Goal: Transaction & Acquisition: Purchase product/service

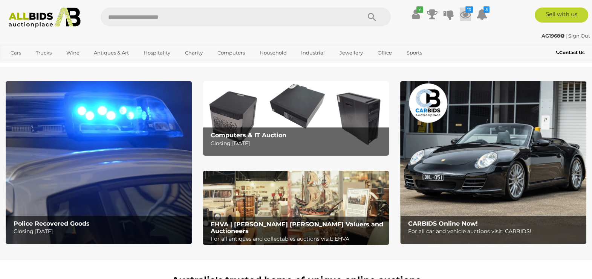
click at [463, 13] on icon at bounding box center [464, 15] width 11 height 14
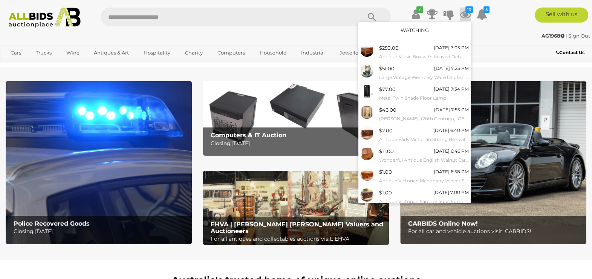
scroll to position [58, 0]
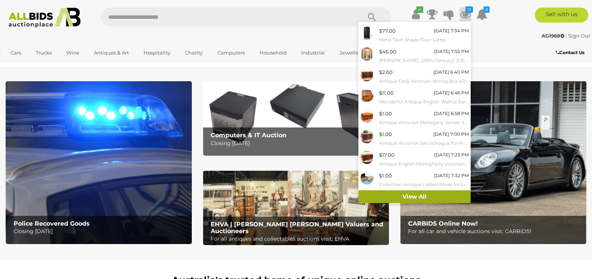
click at [418, 198] on link "View All" at bounding box center [414, 197] width 112 height 13
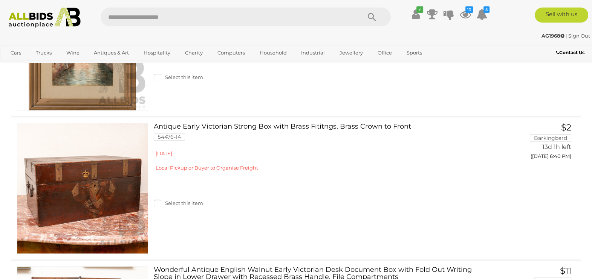
scroll to position [677, 0]
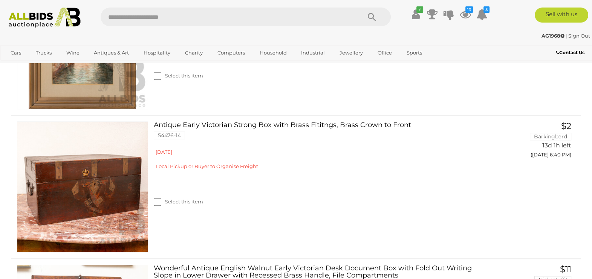
click at [421, 239] on div "Antique Early Victorian Strong Box with Brass Fititngs, Brass Crown to Front 54…" at bounding box center [296, 187] width 580 height 142
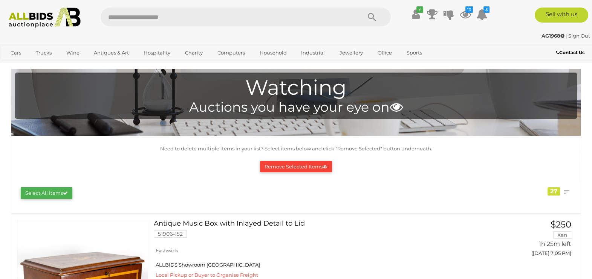
scroll to position [0, 0]
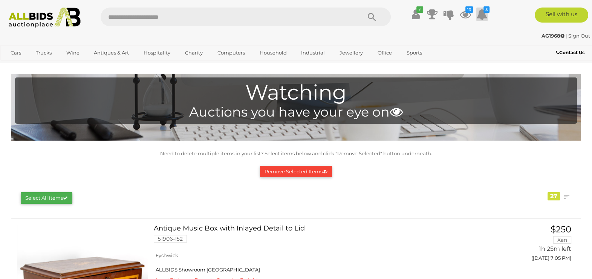
click at [484, 18] on icon at bounding box center [481, 15] width 11 height 14
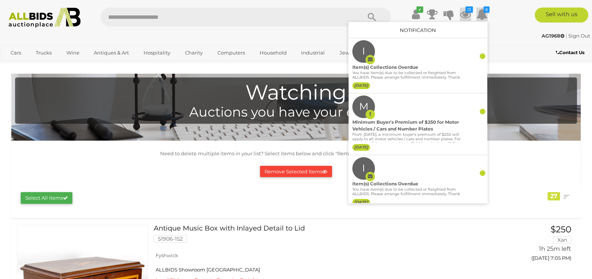
click at [465, 13] on icon at bounding box center [464, 15] width 11 height 14
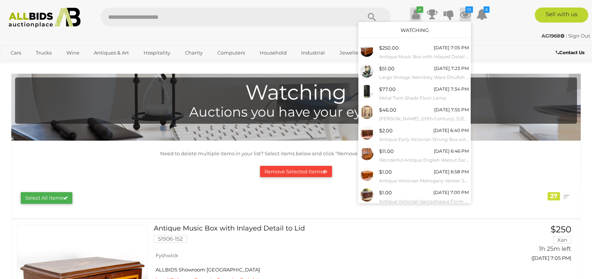
click at [419, 9] on icon "✔" at bounding box center [419, 9] width 7 height 6
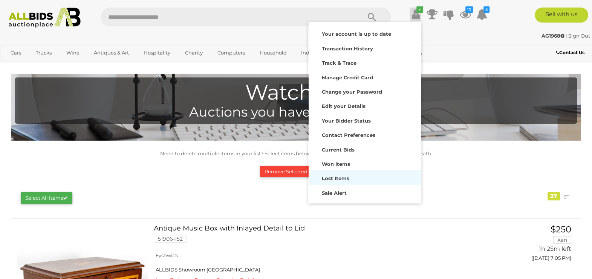
click at [374, 172] on div "Lost Items" at bounding box center [364, 177] width 108 height 11
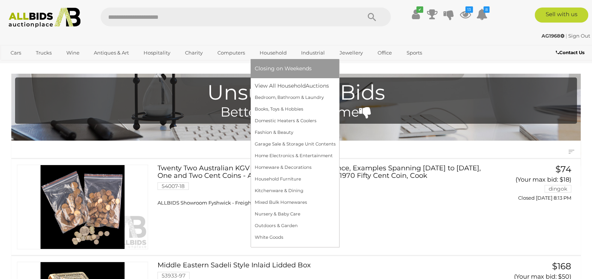
click at [275, 55] on link "Household" at bounding box center [272, 53] width 37 height 12
click at [301, 116] on link "Domestic Heaters & Coolers" at bounding box center [294, 121] width 81 height 12
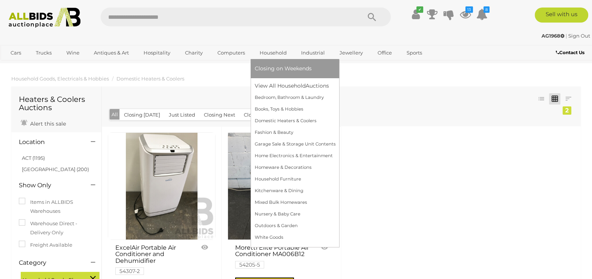
click at [276, 59] on li "Closing on Weekends" at bounding box center [294, 68] width 89 height 19
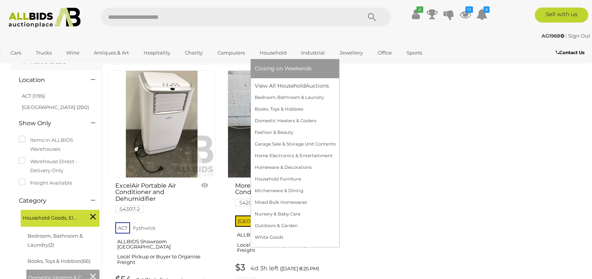
scroll to position [63, 0]
click at [298, 178] on link "Household Furniture" at bounding box center [294, 180] width 81 height 12
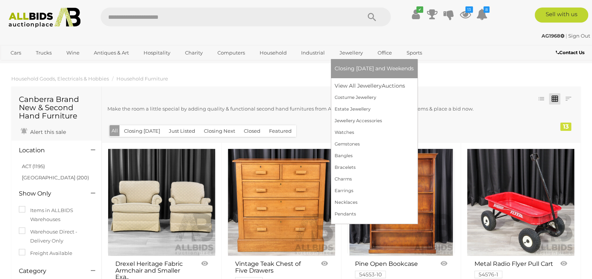
click at [346, 56] on link "Jewellery" at bounding box center [350, 53] width 33 height 12
click at [354, 57] on link "Jewellery" at bounding box center [350, 53] width 33 height 12
click at [353, 57] on link "Jewellery" at bounding box center [350, 53] width 33 height 12
click at [363, 110] on link "Estate Jewellery" at bounding box center [373, 110] width 79 height 12
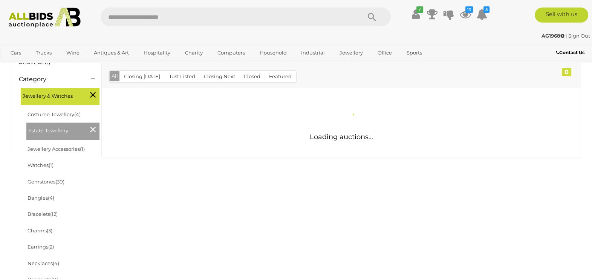
scroll to position [93, 0]
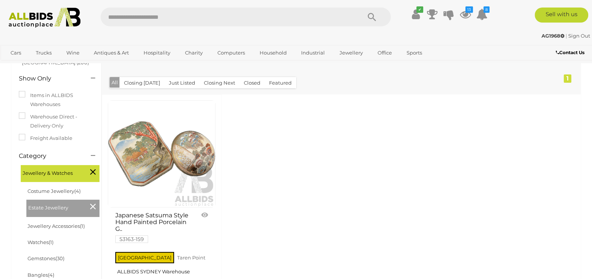
scroll to position [101, 0]
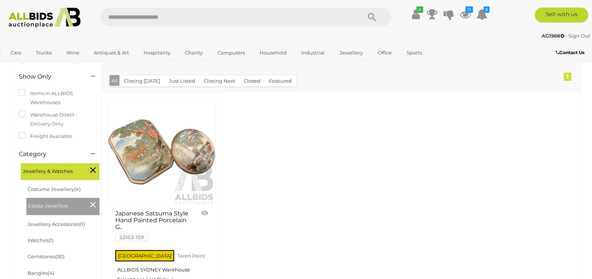
click at [180, 179] on img at bounding box center [161, 152] width 107 height 107
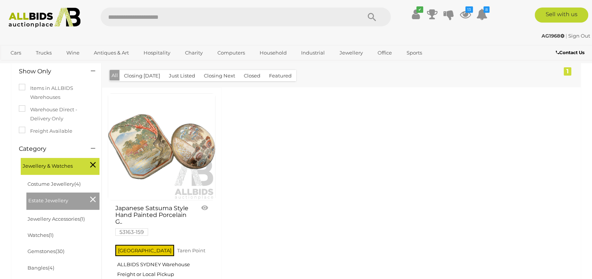
scroll to position [104, 0]
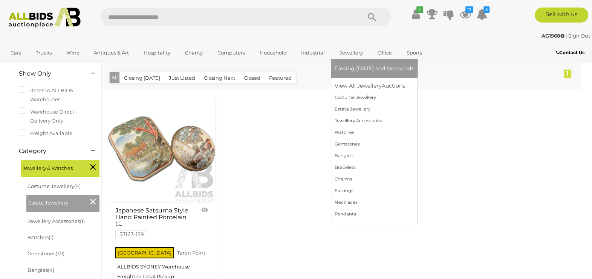
click at [356, 53] on link "Jewellery" at bounding box center [350, 53] width 33 height 12
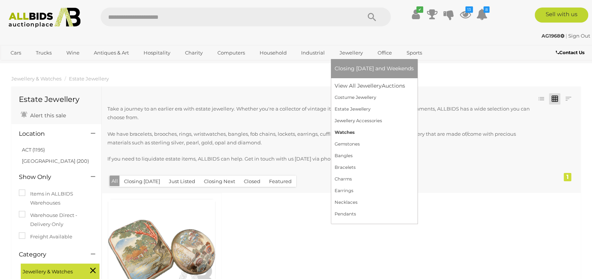
click at [355, 136] on link "Watches" at bounding box center [373, 133] width 79 height 12
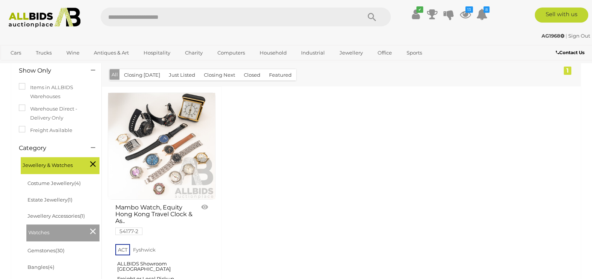
scroll to position [106, 0]
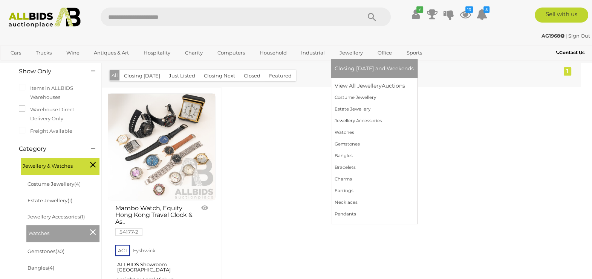
click at [354, 55] on link "Jewellery" at bounding box center [350, 53] width 33 height 12
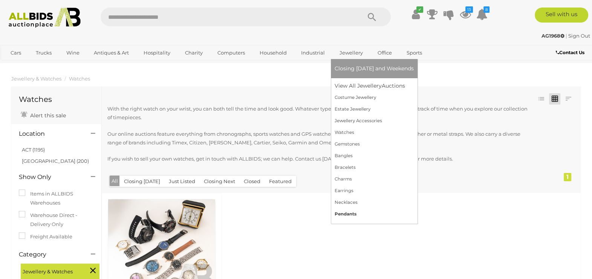
click at [359, 216] on link "Pendants" at bounding box center [373, 215] width 79 height 12
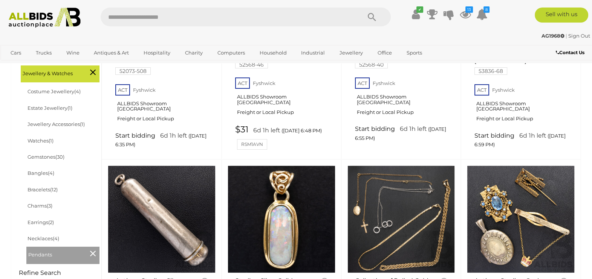
scroll to position [211, 0]
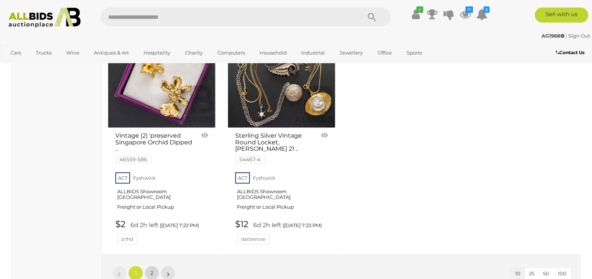
click at [150, 266] on link "2" at bounding box center [151, 273] width 15 height 15
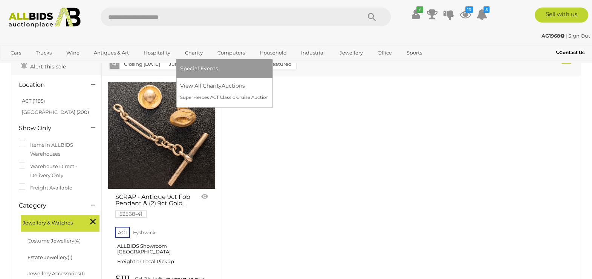
click at [195, 56] on link "Charity" at bounding box center [193, 53] width 27 height 12
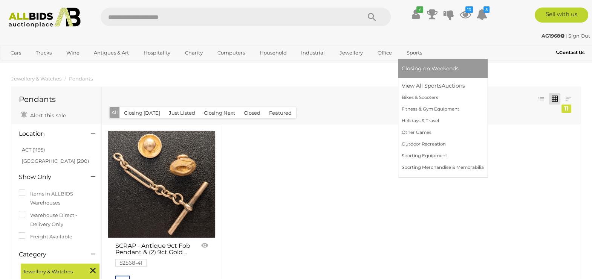
click at [402, 54] on link "Sports" at bounding box center [413, 53] width 25 height 12
click at [429, 120] on link "Holidays & Travel" at bounding box center [442, 121] width 82 height 12
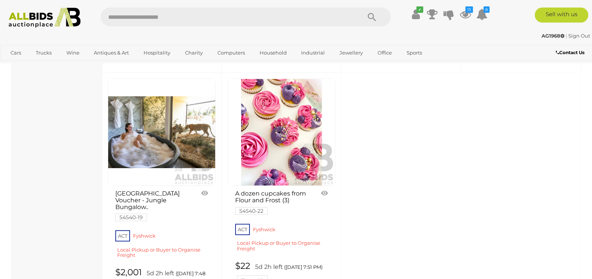
scroll to position [591, 0]
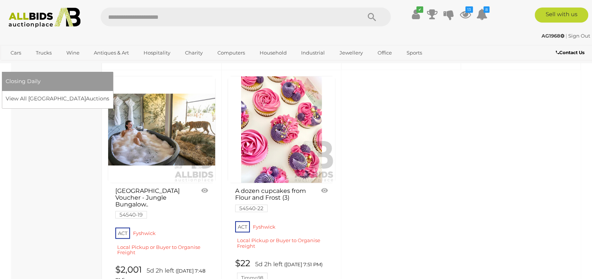
click at [69, 59] on link "[GEOGRAPHIC_DATA]" at bounding box center [37, 65] width 63 height 12
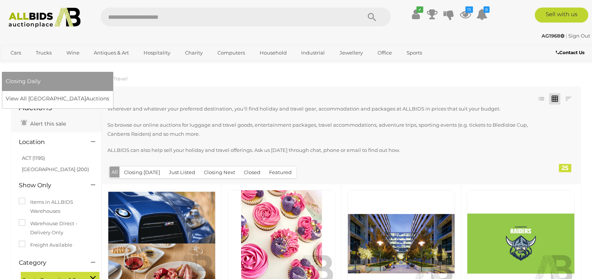
click at [113, 93] on div "Closing Daily View All Sydney Auctions" at bounding box center [57, 90] width 111 height 37
click at [114, 93] on link "View All Sydney Auctions" at bounding box center [60, 99] width 108 height 12
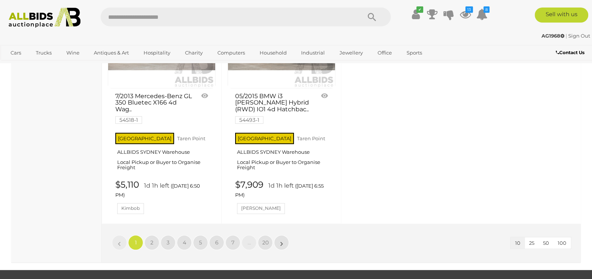
scroll to position [637, 0]
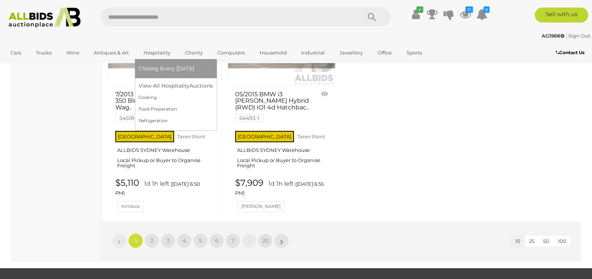
click at [157, 55] on link "Hospitality" at bounding box center [157, 53] width 37 height 12
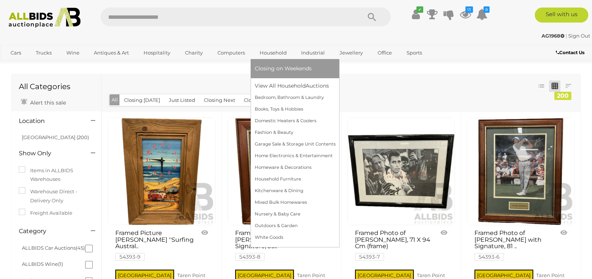
click at [270, 57] on link "Household" at bounding box center [272, 53] width 37 height 12
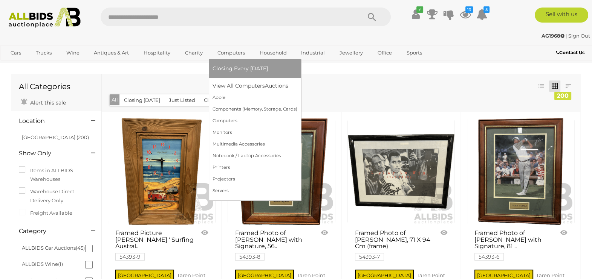
click at [230, 50] on link "Computers" at bounding box center [230, 53] width 37 height 12
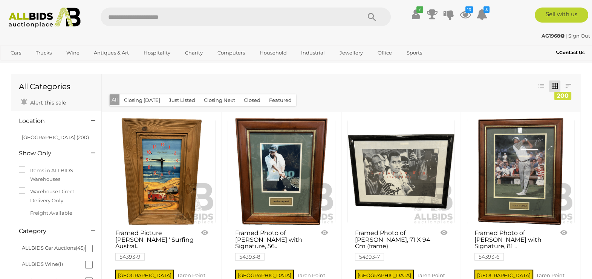
click at [338, 93] on div at bounding box center [321, 93] width 429 height 2
